Goal: Task Accomplishment & Management: Manage account settings

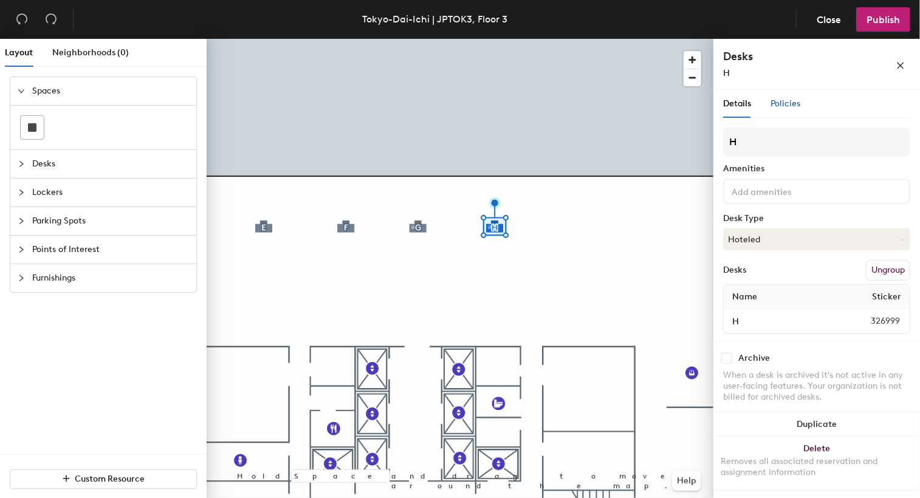
click at [789, 104] on span "Policies" at bounding box center [786, 103] width 30 height 10
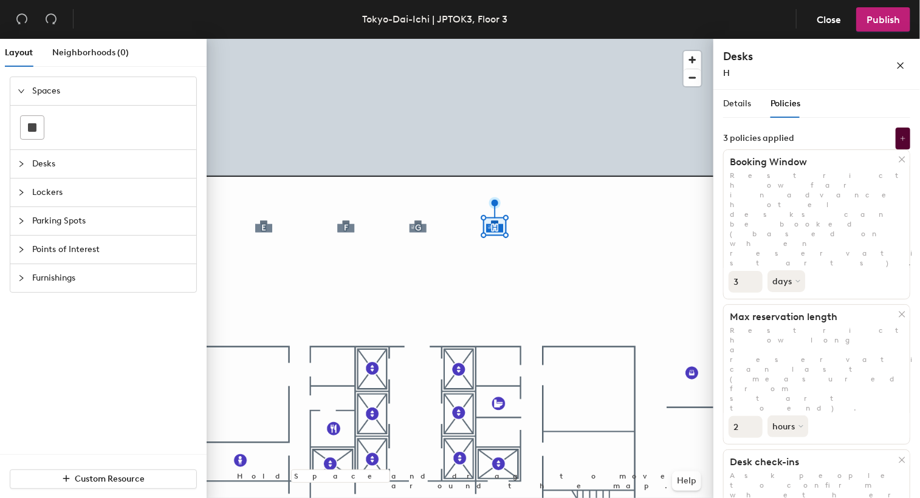
click at [734, 271] on input "3" at bounding box center [746, 282] width 34 height 22
click at [743, 271] on input "3" at bounding box center [746, 282] width 34 height 22
click at [796, 270] on button "days" at bounding box center [788, 281] width 40 height 22
click at [791, 300] on div "months" at bounding box center [791, 309] width 47 height 18
click at [904, 67] on icon "close" at bounding box center [900, 65] width 9 height 9
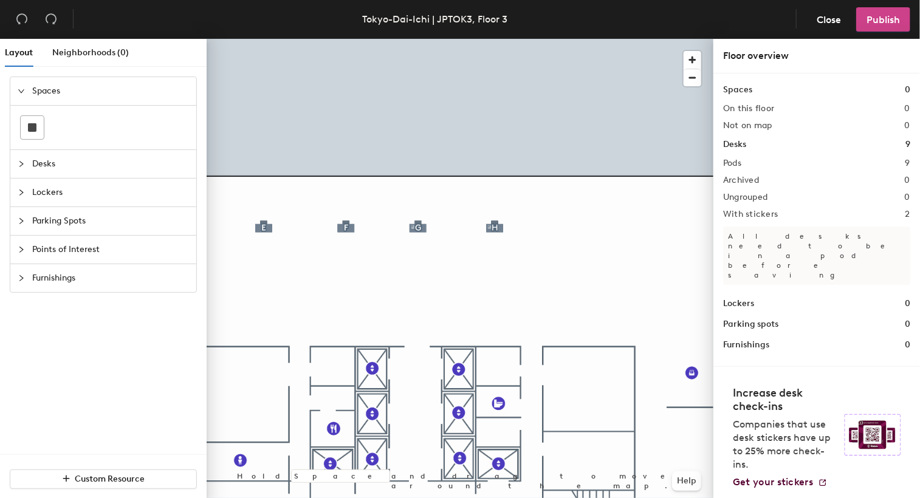
click at [878, 20] on span "Publish" at bounding box center [883, 20] width 33 height 12
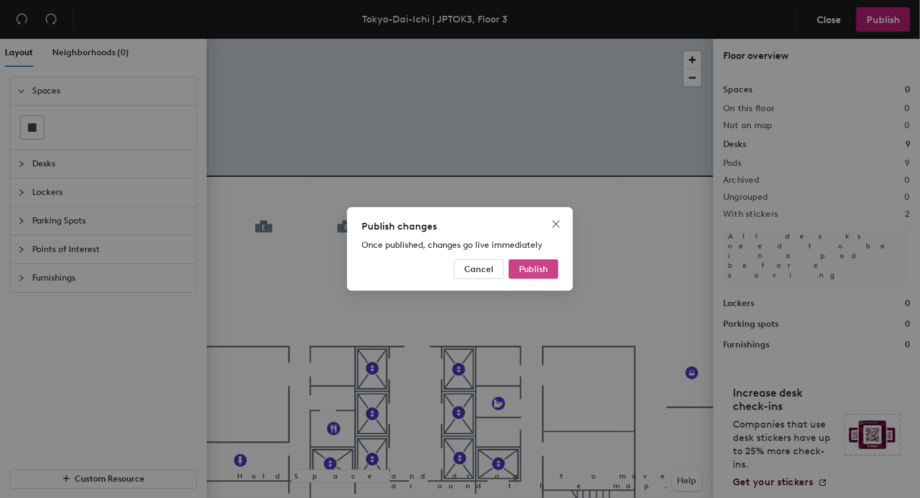
click at [538, 273] on span "Publish" at bounding box center [533, 269] width 29 height 10
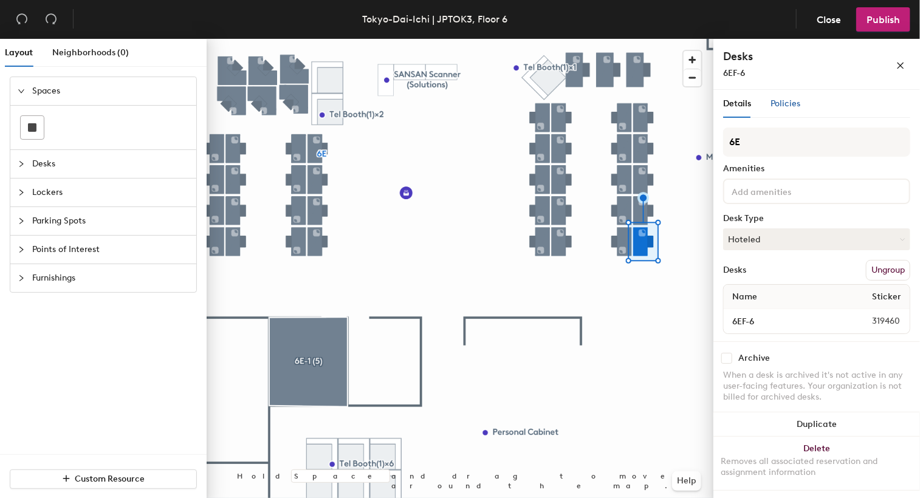
click at [791, 105] on span "Policies" at bounding box center [786, 103] width 30 height 10
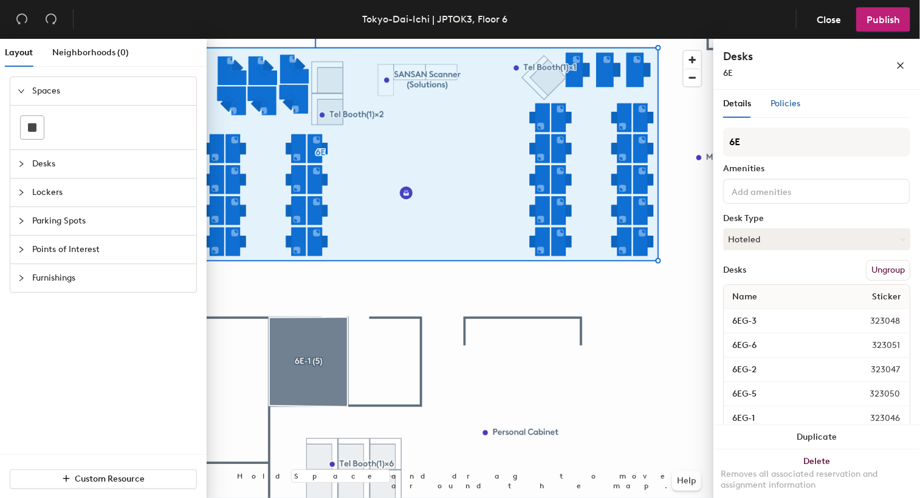
click at [786, 108] on span "Policies" at bounding box center [786, 103] width 30 height 10
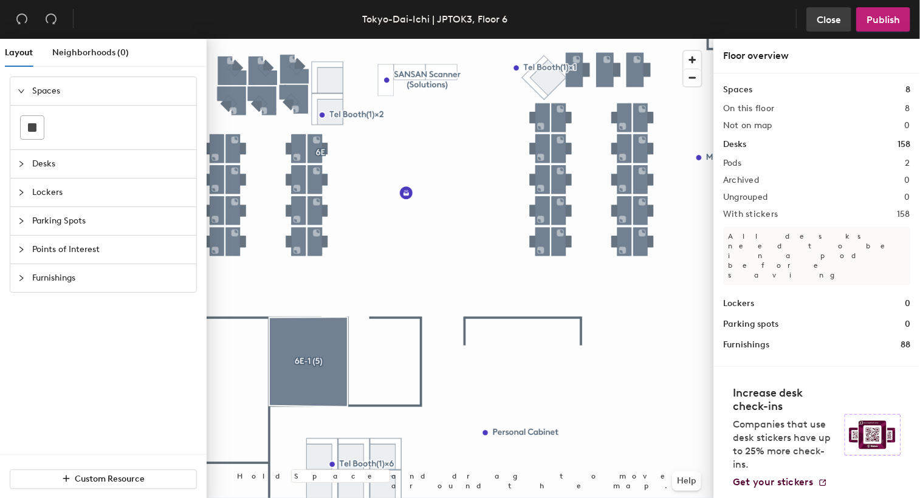
click at [825, 15] on span "Close" at bounding box center [829, 20] width 24 height 12
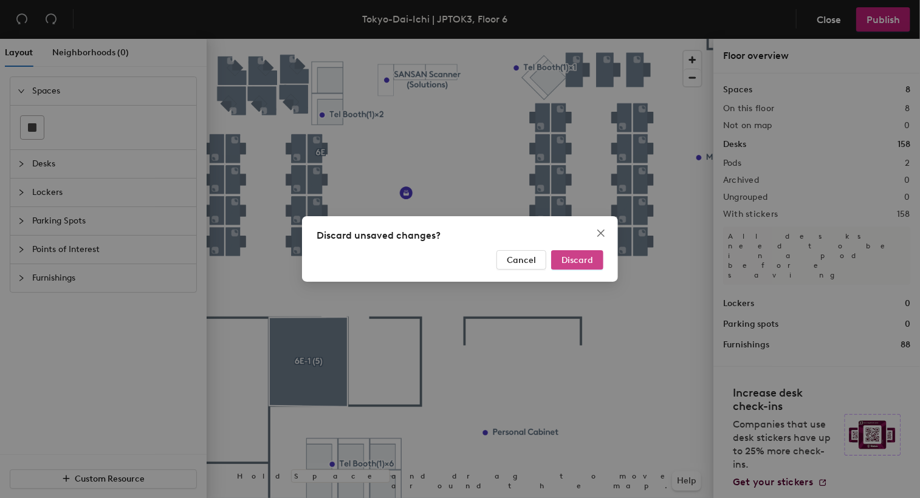
click at [583, 255] on span "Discard" at bounding box center [578, 260] width 32 height 10
